Goal: Task Accomplishment & Management: Manage account settings

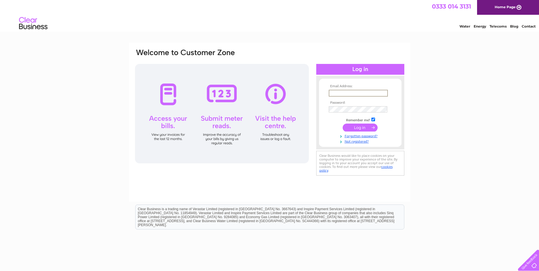
click at [343, 94] on input "text" at bounding box center [358, 93] width 59 height 7
click at [337, 83] on div "Email Address: Password:" at bounding box center [360, 113] width 88 height 62
click at [346, 94] on input "text" at bounding box center [358, 93] width 59 height 6
click at [329, 114] on td at bounding box center [360, 115] width 66 height 3
click at [351, 142] on link "Not registered?" at bounding box center [361, 140] width 65 height 5
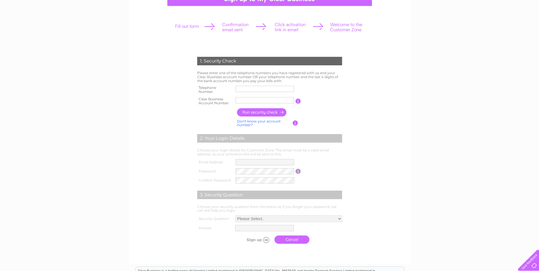
scroll to position [66, 0]
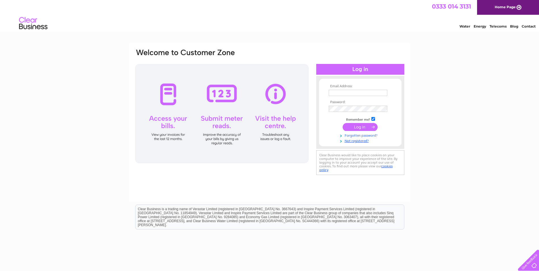
click at [350, 134] on link "Forgotten password?" at bounding box center [361, 134] width 65 height 5
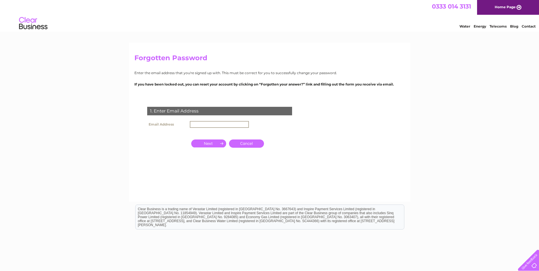
click at [201, 124] on input "text" at bounding box center [219, 124] width 59 height 7
click at [199, 126] on input "text" at bounding box center [219, 124] width 59 height 7
click at [335, 109] on form "1. Enter Email Address Email Address Cancel Answer" at bounding box center [269, 140] width 271 height 91
click at [249, 144] on link "Cancel" at bounding box center [246, 143] width 35 height 8
